Goal: Information Seeking & Learning: Learn about a topic

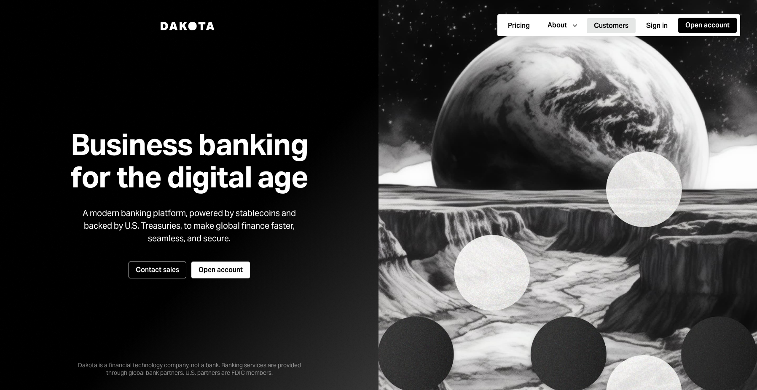
click at [613, 27] on button "Customers" at bounding box center [611, 25] width 49 height 15
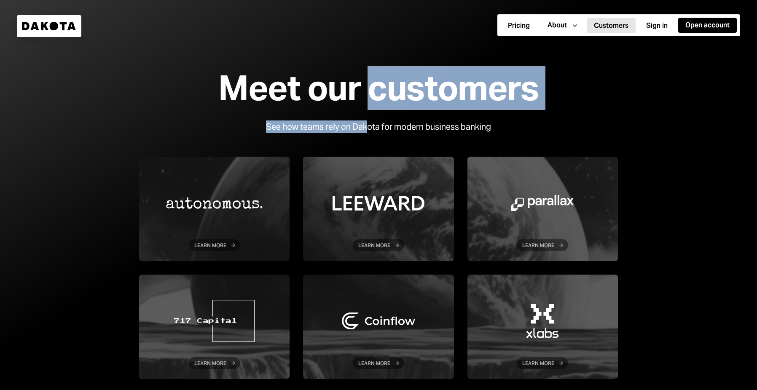
drag, startPoint x: 375, startPoint y: 83, endPoint x: 369, endPoint y: 129, distance: 45.9
click at [369, 129] on div "Meet our customers See how teams rely on Dakota for modern business banking Lea…" at bounding box center [379, 224] width 506 height 337
click at [369, 129] on div "See how teams rely on Dakota for modern business banking" at bounding box center [378, 127] width 225 height 13
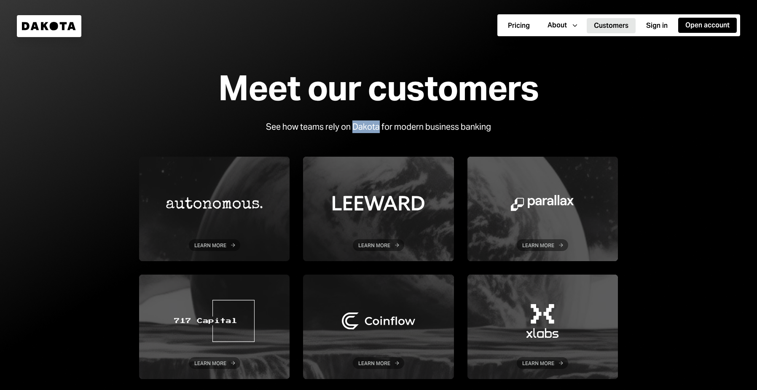
click at [369, 129] on div "See how teams rely on Dakota for modern business banking" at bounding box center [378, 127] width 225 height 13
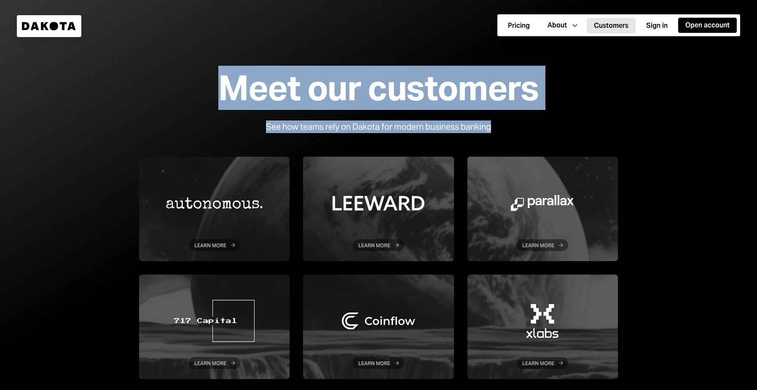
drag, startPoint x: 369, startPoint y: 129, endPoint x: 369, endPoint y: 91, distance: 37.5
click at [369, 91] on div "Meet our customers See how teams rely on Dakota for modern business banking Lea…" at bounding box center [379, 224] width 506 height 337
click at [369, 91] on div "Meet our customers" at bounding box center [378, 88] width 320 height 38
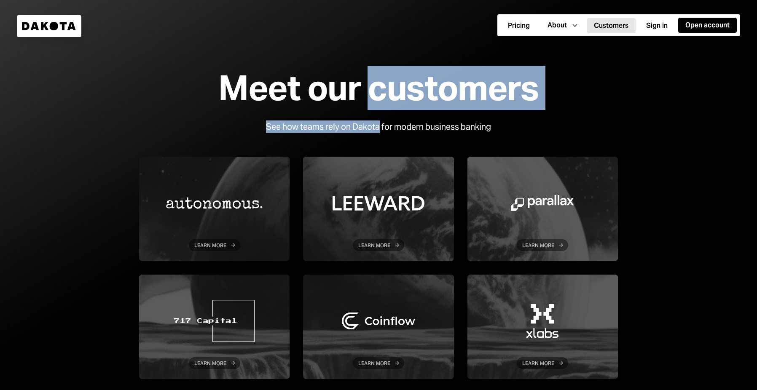
drag, startPoint x: 369, startPoint y: 91, endPoint x: 358, endPoint y: 126, distance: 36.5
click at [358, 126] on div "Meet our customers See how teams rely on Dakota for modern business banking Lea…" at bounding box center [379, 224] width 506 height 337
click at [358, 126] on div "See how teams rely on Dakota for modern business banking" at bounding box center [378, 127] width 225 height 13
drag, startPoint x: 358, startPoint y: 126, endPoint x: 363, endPoint y: 99, distance: 27.9
click at [363, 99] on div "Meet our customers See how teams rely on Dakota for modern business banking Lea…" at bounding box center [379, 224] width 506 height 337
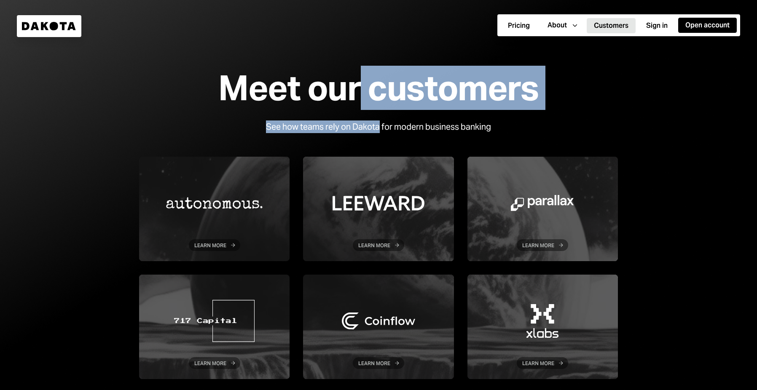
click at [374, 97] on div "Meet our customers" at bounding box center [378, 88] width 320 height 38
drag, startPoint x: 374, startPoint y: 97, endPoint x: 359, endPoint y: 124, distance: 30.7
click at [359, 124] on div "Meet our customers See how teams rely on Dakota for modern business banking Lea…" at bounding box center [379, 224] width 506 height 337
click at [359, 124] on div "See how teams rely on Dakota for modern business banking" at bounding box center [378, 127] width 225 height 13
drag, startPoint x: 359, startPoint y: 124, endPoint x: 375, endPoint y: 93, distance: 35.4
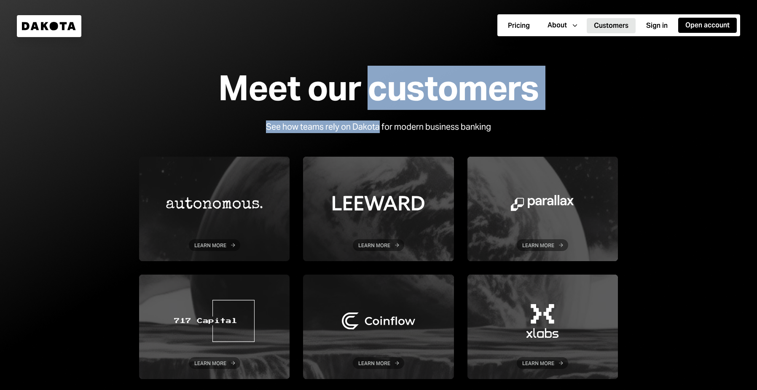
click at [375, 93] on div "Meet our customers See how teams rely on Dakota for modern business banking Lea…" at bounding box center [379, 224] width 506 height 337
click at [375, 93] on div "Meet our customers" at bounding box center [378, 88] width 320 height 38
drag, startPoint x: 375, startPoint y: 93, endPoint x: 358, endPoint y: 127, distance: 38.3
click at [358, 127] on div "Meet our customers See how teams rely on Dakota for modern business banking Lea…" at bounding box center [379, 224] width 506 height 337
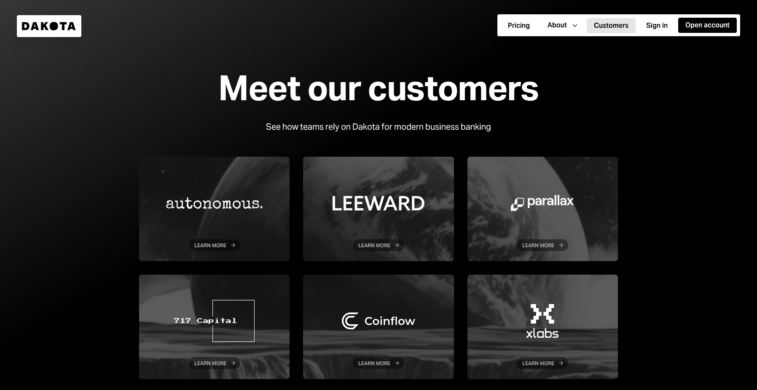
click at [361, 86] on div "Meet our customers" at bounding box center [378, 88] width 320 height 38
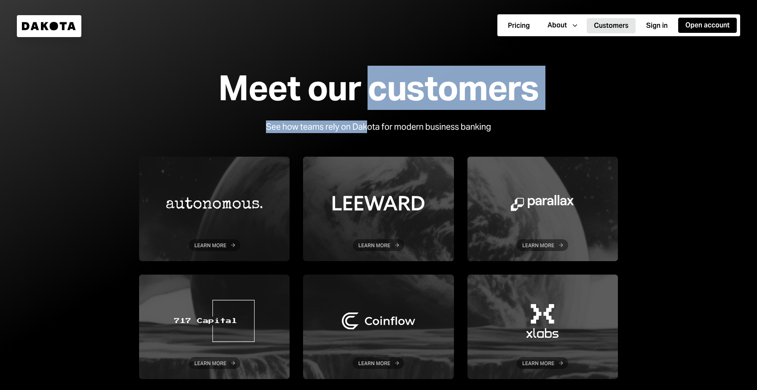
drag, startPoint x: 370, startPoint y: 86, endPoint x: 368, endPoint y: 127, distance: 40.9
click at [368, 127] on div "Meet our customers See how teams rely on Dakota for modern business banking Lea…" at bounding box center [379, 224] width 506 height 337
click at [368, 127] on div "See how teams rely on Dakota for modern business banking" at bounding box center [378, 127] width 225 height 13
drag, startPoint x: 368, startPoint y: 127, endPoint x: 368, endPoint y: 89, distance: 38.3
click at [368, 89] on div "Meet our customers See how teams rely on Dakota for modern business banking Lea…" at bounding box center [379, 224] width 506 height 337
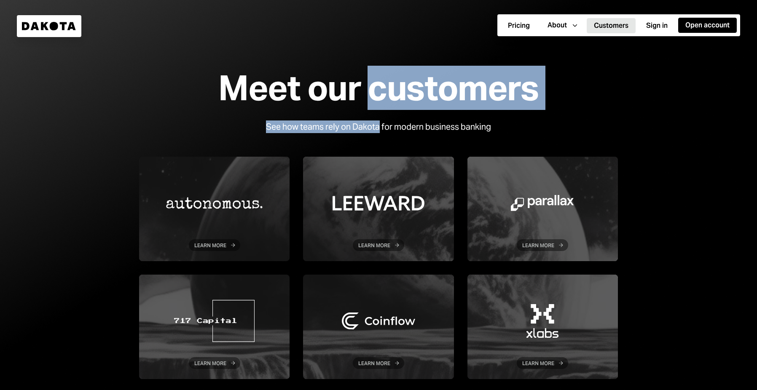
click at [368, 89] on div "Meet our customers" at bounding box center [378, 88] width 320 height 38
drag, startPoint x: 368, startPoint y: 86, endPoint x: 366, endPoint y: 130, distance: 44.3
click at [366, 130] on div "Meet our customers See how teams rely on Dakota for modern business banking Lea…" at bounding box center [379, 224] width 506 height 337
click at [366, 130] on div "See how teams rely on Dakota for modern business banking" at bounding box center [378, 127] width 225 height 13
drag, startPoint x: 366, startPoint y: 126, endPoint x: 366, endPoint y: 95, distance: 31.2
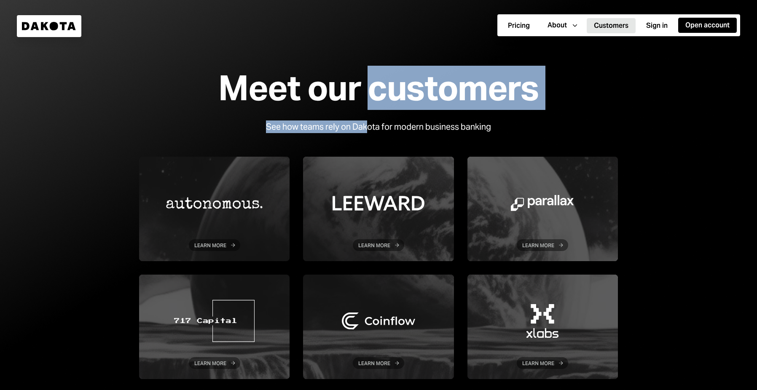
click at [366, 95] on div "Meet our customers See how teams rely on Dakota for modern business banking Lea…" at bounding box center [379, 224] width 506 height 337
click at [397, 94] on div "Meet our customers" at bounding box center [378, 88] width 320 height 38
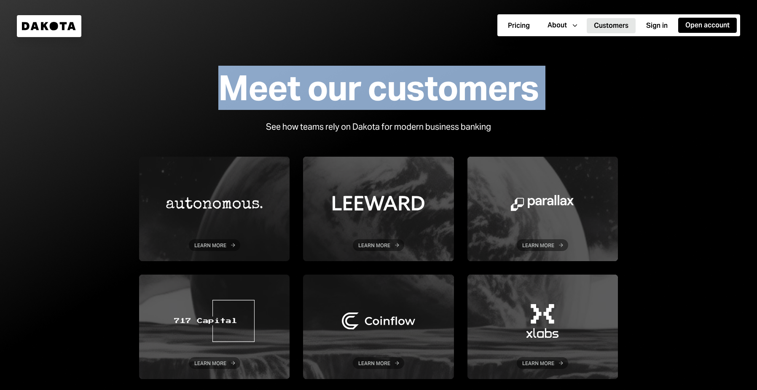
click at [397, 94] on div "Meet our customers" at bounding box center [378, 88] width 320 height 38
click at [38, 27] on icon "Dakota" at bounding box center [49, 26] width 54 height 8
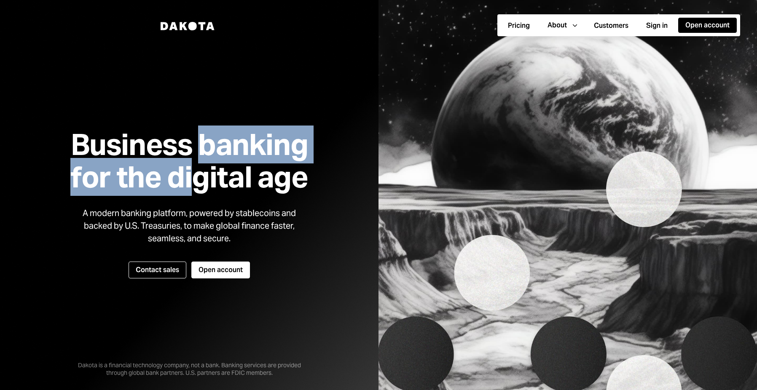
drag, startPoint x: 196, startPoint y: 144, endPoint x: 196, endPoint y: 189, distance: 45.1
click at [196, 189] on h1 "Business banking for the digital age" at bounding box center [189, 161] width 258 height 65
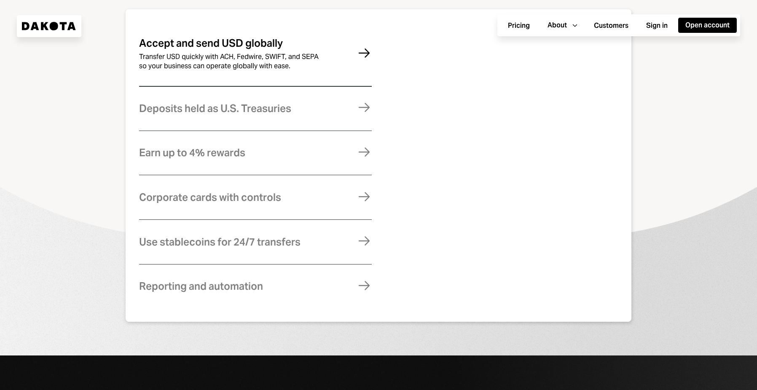
scroll to position [639, 0]
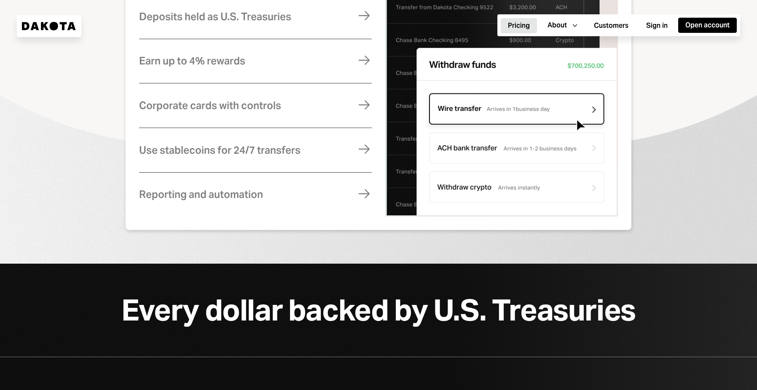
click at [520, 28] on button "Pricing" at bounding box center [519, 25] width 36 height 15
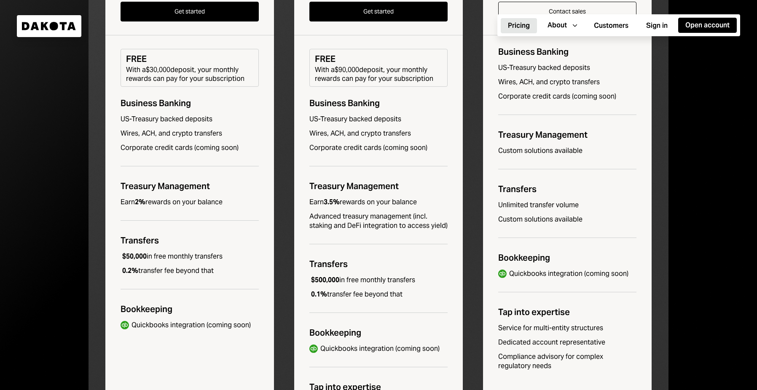
scroll to position [276, 0]
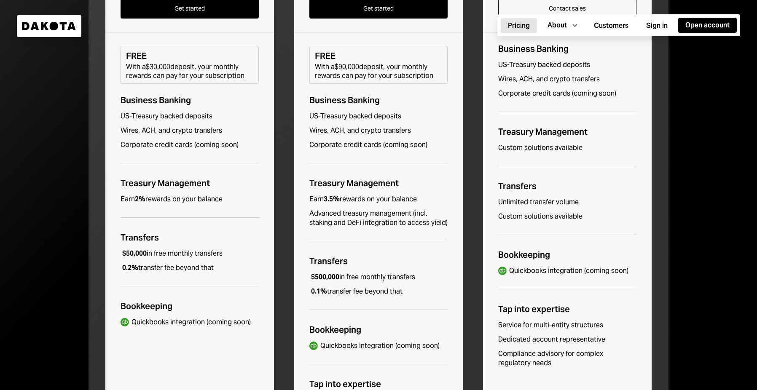
drag, startPoint x: 370, startPoint y: 241, endPoint x: 363, endPoint y: 302, distance: 61.5
click at [363, 302] on div "Pro $250 / month A powerful banking solution for scaling businesses Get started…" at bounding box center [378, 173] width 169 height 524
drag, startPoint x: 363, startPoint y: 302, endPoint x: 363, endPoint y: 271, distance: 31.6
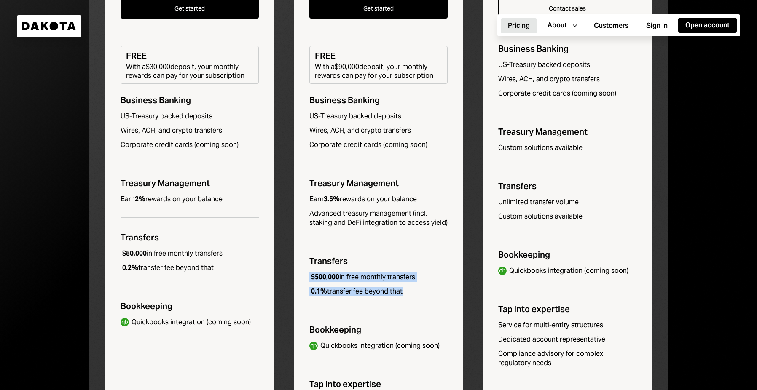
click at [363, 271] on div "Pro $250 / month A powerful banking solution for scaling businesses Get started…" at bounding box center [378, 173] width 169 height 524
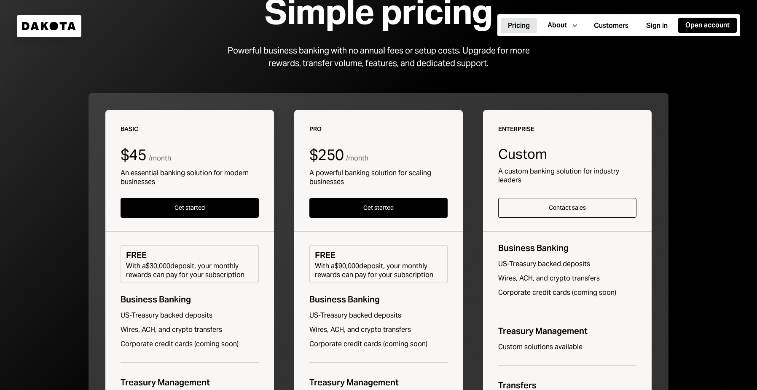
scroll to position [0, 0]
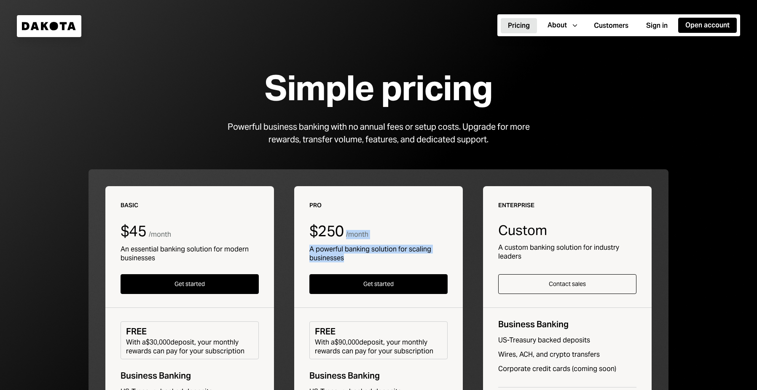
drag, startPoint x: 364, startPoint y: 255, endPoint x: 354, endPoint y: 228, distance: 28.5
click at [354, 228] on div "Pro $250 / month A powerful banking solution for scaling businesses" at bounding box center [378, 231] width 138 height 61
click at [354, 228] on div "$250 / month" at bounding box center [378, 231] width 138 height 17
drag, startPoint x: 354, startPoint y: 228, endPoint x: 327, endPoint y: 223, distance: 27.9
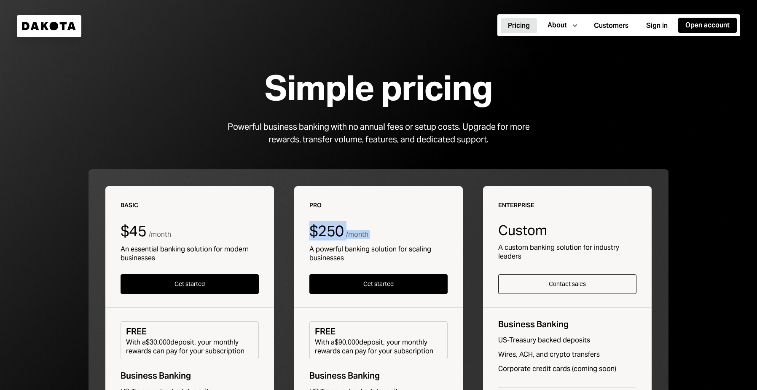
click at [327, 223] on div "$250 / month" at bounding box center [378, 231] width 138 height 17
click at [327, 223] on div "$250" at bounding box center [326, 231] width 34 height 17
drag, startPoint x: 327, startPoint y: 223, endPoint x: 356, endPoint y: 253, distance: 42.3
click at [356, 253] on div "Pro $250 / month A powerful banking solution for scaling businesses" at bounding box center [378, 231] width 138 height 61
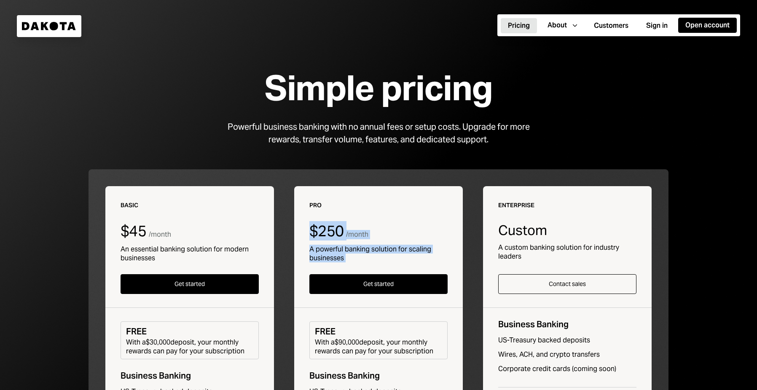
click at [356, 253] on div "A powerful banking solution for scaling businesses" at bounding box center [378, 254] width 138 height 18
drag, startPoint x: 356, startPoint y: 253, endPoint x: 355, endPoint y: 204, distance: 49.7
click at [355, 204] on div "Pro $250 / month A powerful banking solution for scaling businesses" at bounding box center [378, 231] width 138 height 61
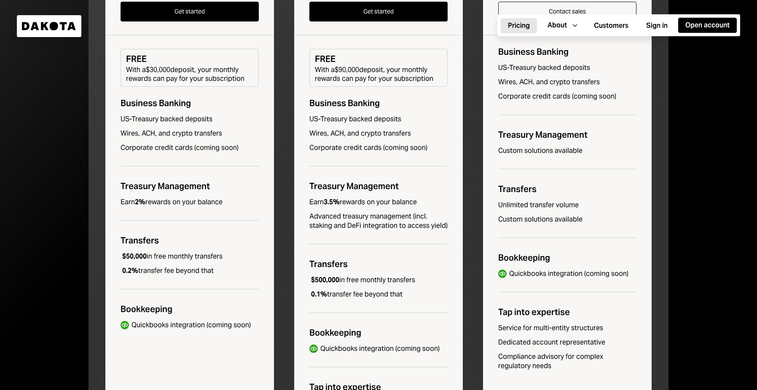
scroll to position [271, 0]
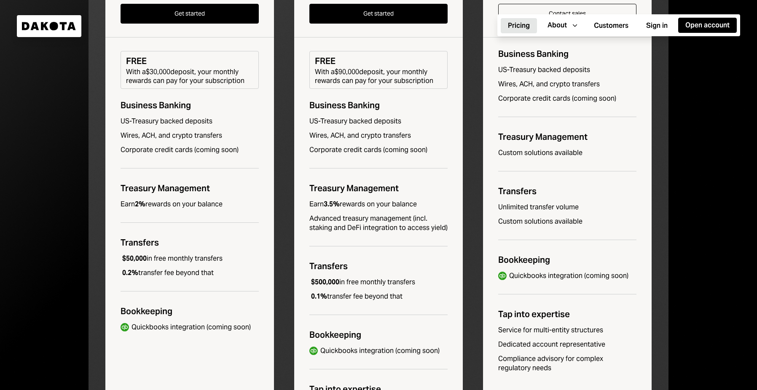
click at [355, 204] on div "Earn 3.5% rewards on your balance" at bounding box center [362, 204] width 107 height 9
drag, startPoint x: 355, startPoint y: 204, endPoint x: 354, endPoint y: 175, distance: 28.2
click at [354, 175] on div "Pro $250 / month A powerful banking solution for scaling businesses Get started…" at bounding box center [378, 178] width 169 height 524
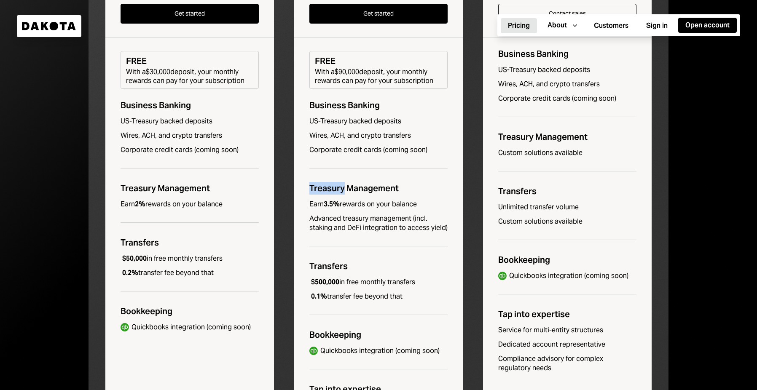
click at [354, 175] on div "Pro $250 / month A powerful banking solution for scaling businesses Get started…" at bounding box center [378, 178] width 169 height 524
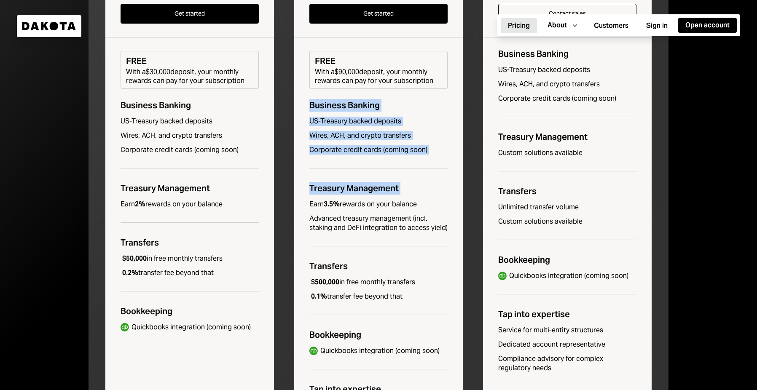
drag, startPoint x: 354, startPoint y: 175, endPoint x: 354, endPoint y: 102, distance: 72.9
click at [354, 102] on div "Pro $250 / month A powerful banking solution for scaling businesses Get started…" at bounding box center [378, 178] width 169 height 524
click at [354, 102] on div "Business Banking" at bounding box center [378, 105] width 138 height 13
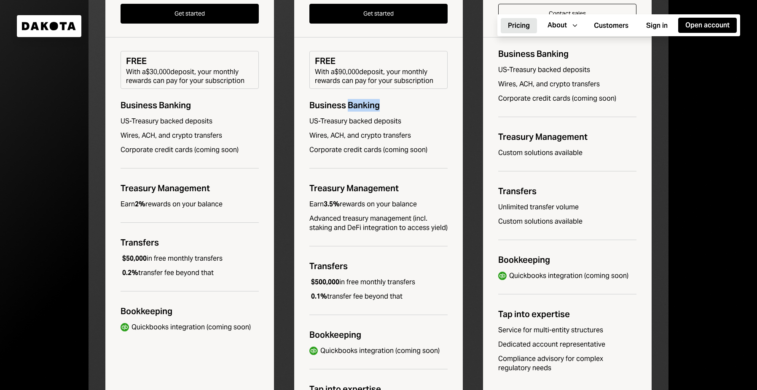
click at [354, 102] on div "Business Banking" at bounding box center [378, 105] width 138 height 13
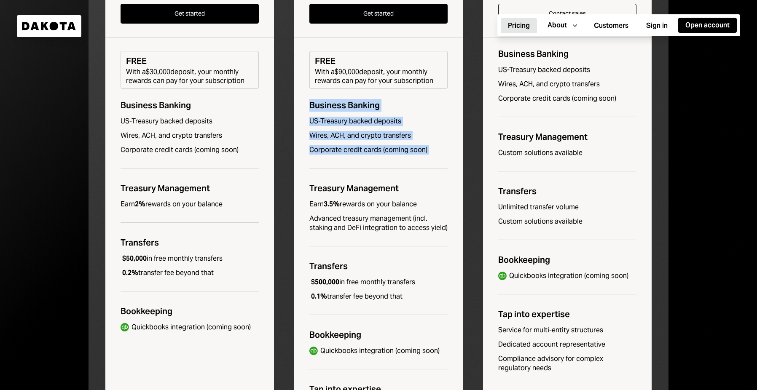
drag, startPoint x: 354, startPoint y: 102, endPoint x: 353, endPoint y: 170, distance: 67.4
click at [353, 170] on div "Pro $250 / month A powerful banking solution for scaling businesses Get started…" at bounding box center [378, 178] width 169 height 524
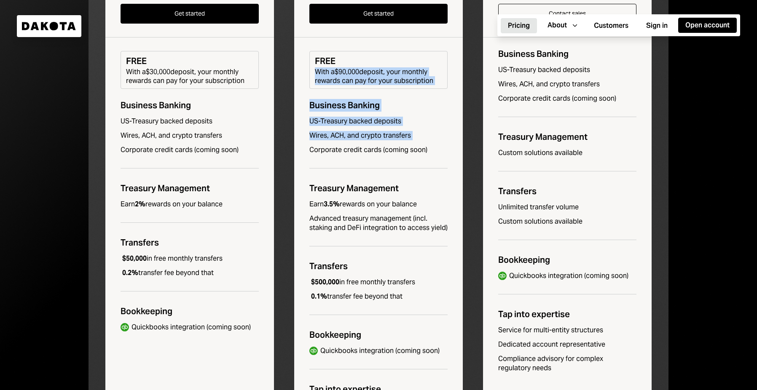
drag, startPoint x: 367, startPoint y: 62, endPoint x: 368, endPoint y: 150, distance: 88.5
click at [368, 149] on div "Pro $250 / month A powerful banking solution for scaling businesses Get started…" at bounding box center [378, 178] width 169 height 524
click at [368, 150] on div "Corporate credit cards (coming soon)" at bounding box center [378, 149] width 138 height 9
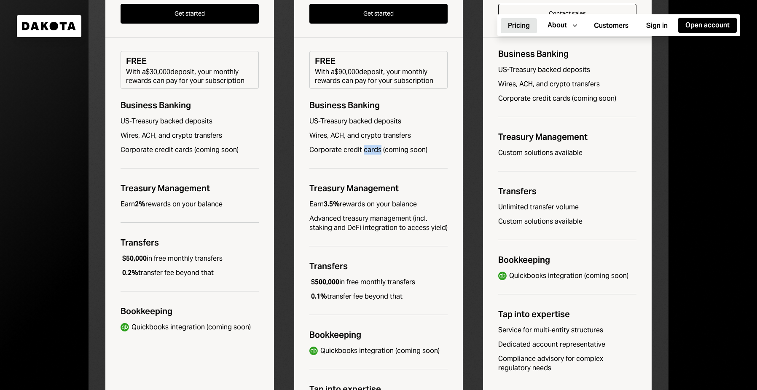
click at [368, 150] on div "Corporate credit cards (coming soon)" at bounding box center [378, 149] width 138 height 9
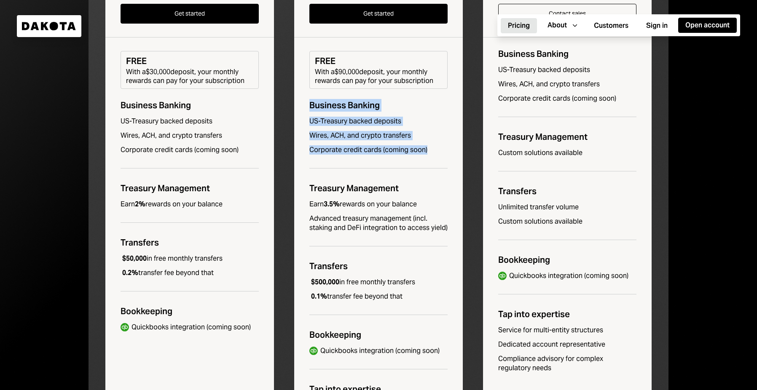
drag, startPoint x: 368, startPoint y: 150, endPoint x: 368, endPoint y: 102, distance: 48.5
click at [368, 102] on div "Pro $250 / month A powerful banking solution for scaling businesses Get started…" at bounding box center [378, 178] width 169 height 524
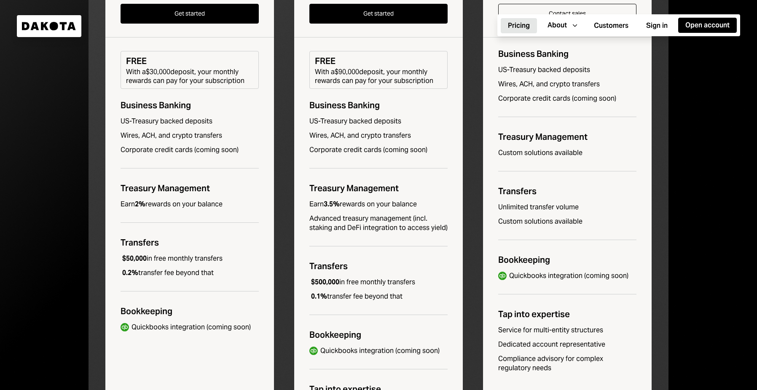
click at [215, 103] on div "Business Banking" at bounding box center [190, 105] width 138 height 13
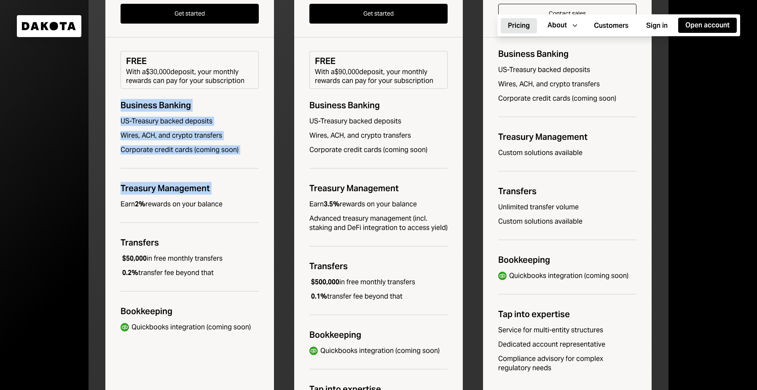
drag, startPoint x: 215, startPoint y: 103, endPoint x: 209, endPoint y: 176, distance: 73.1
click at [209, 176] on div "Basic $45 / month An essential banking solution for modern businesses Get start…" at bounding box center [189, 178] width 169 height 524
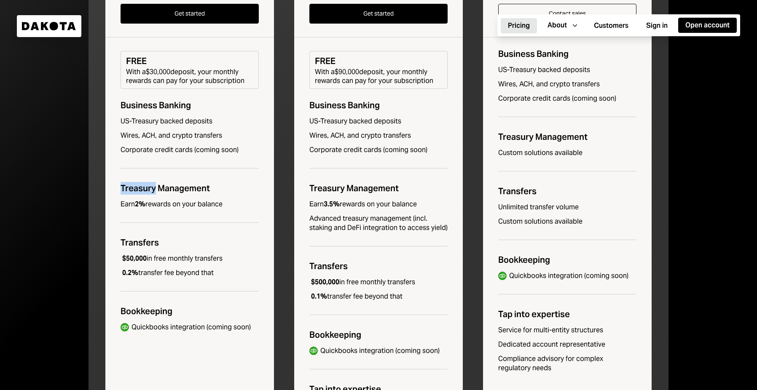
click at [209, 176] on div "Basic $45 / month An essential banking solution for modern businesses Get start…" at bounding box center [189, 178] width 169 height 524
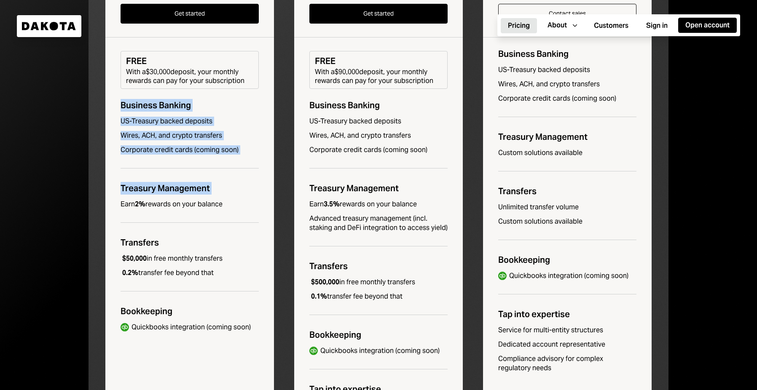
drag, startPoint x: 209, startPoint y: 176, endPoint x: 209, endPoint y: 101, distance: 75.4
click at [209, 101] on div "Basic $45 / month An essential banking solution for modern businesses Get start…" at bounding box center [189, 178] width 169 height 524
click at [209, 101] on div "Business Banking" at bounding box center [190, 105] width 138 height 13
drag, startPoint x: 209, startPoint y: 101, endPoint x: 220, endPoint y: 257, distance: 156.3
click at [220, 257] on div "Basic $45 / month An essential banking solution for modern businesses Get start…" at bounding box center [189, 178] width 169 height 524
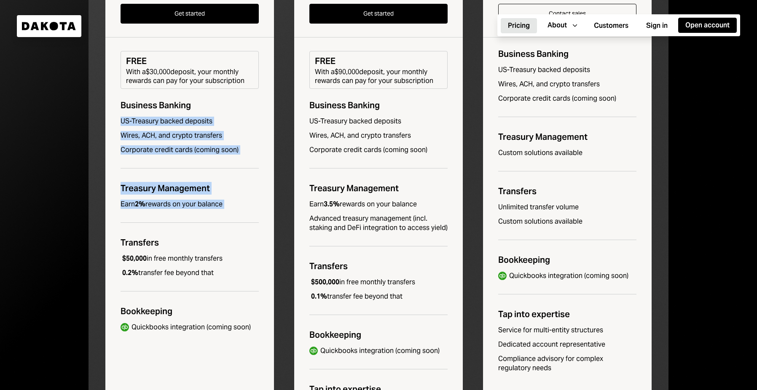
scroll to position [485, 0]
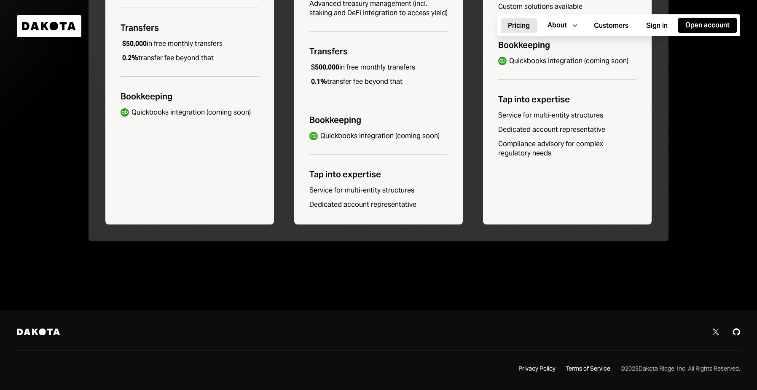
click at [648, 367] on div "© 2025 Dakota Ridge, Inc. All Rights Reserved." at bounding box center [680, 369] width 120 height 8
drag, startPoint x: 648, startPoint y: 367, endPoint x: 681, endPoint y: 366, distance: 32.9
click at [681, 366] on div "© 2025 Dakota Ridge, Inc. All Rights Reserved." at bounding box center [680, 369] width 120 height 8
copy div "Dakota Ridge, Inc"
